Goal: Transaction & Acquisition: Purchase product/service

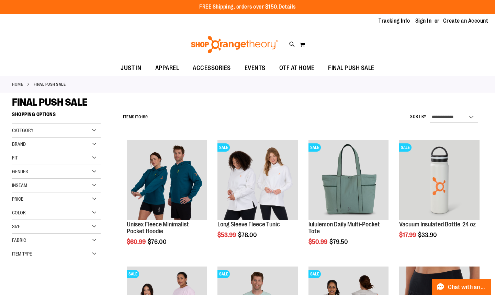
click at [96, 254] on div "Item Type" at bounding box center [56, 254] width 89 height 14
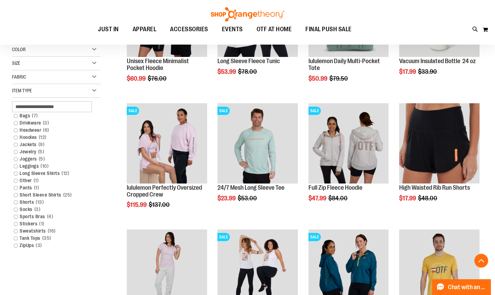
scroll to position [167, 0]
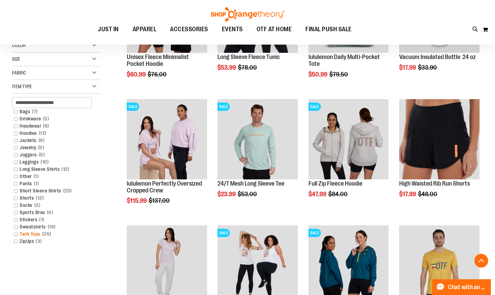
click at [17, 233] on link "Tank Tops 35 items" at bounding box center [52, 234] width 85 height 7
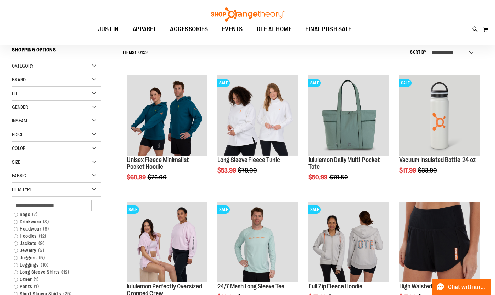
scroll to position [64, 0]
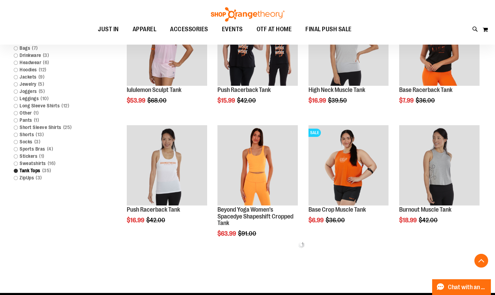
scroll to position [255, 0]
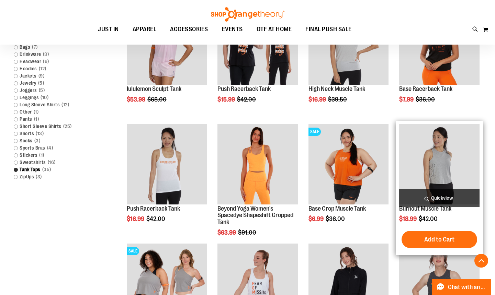
click at [441, 165] on img "product" at bounding box center [439, 164] width 80 height 80
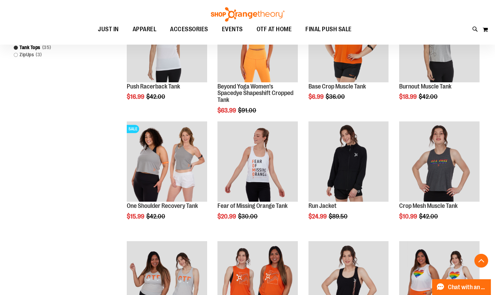
scroll to position [378, 0]
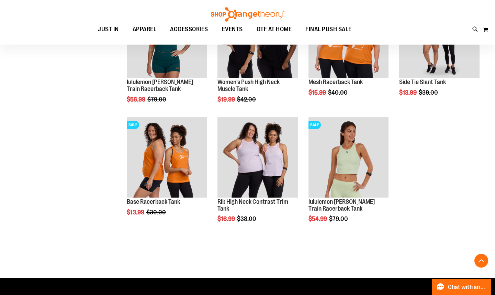
scroll to position [980, 0]
